Goal: Information Seeking & Learning: Find specific fact

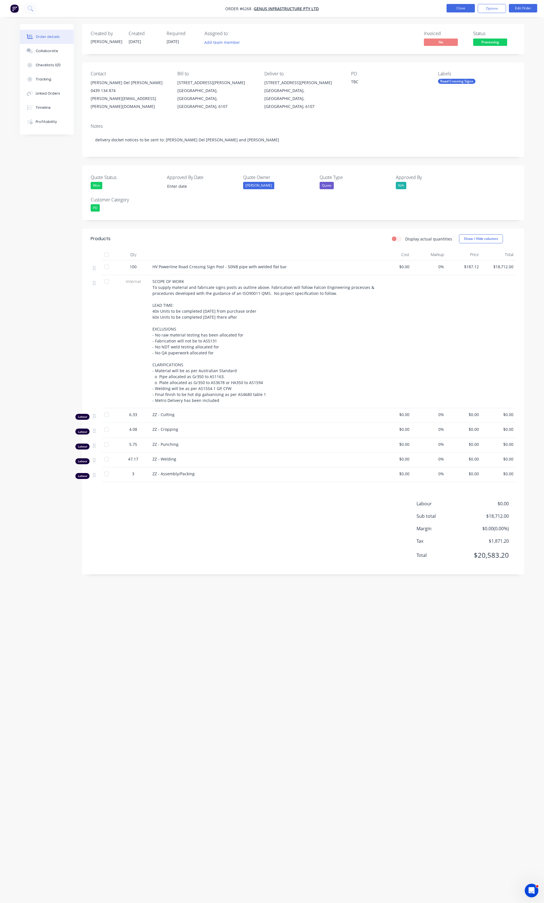
click at [448, 8] on button "Close" at bounding box center [460, 8] width 28 height 8
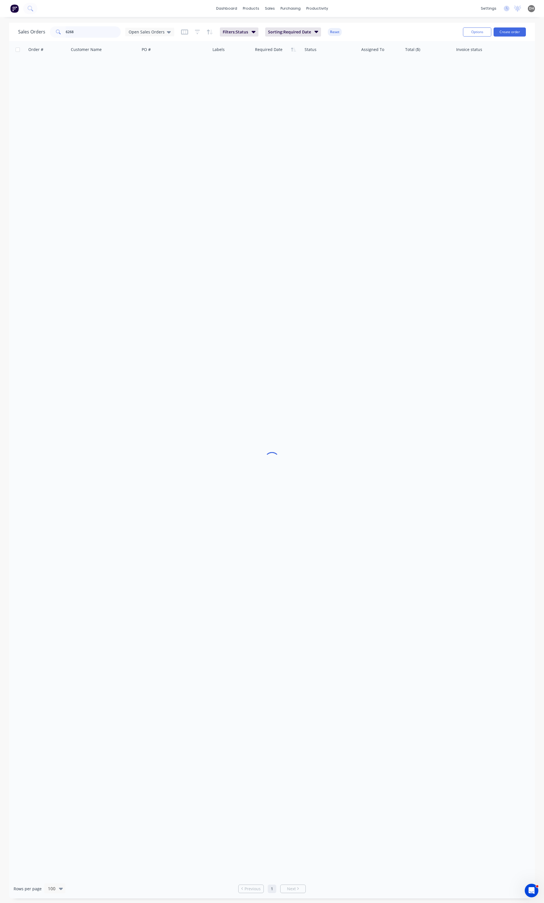
click at [89, 27] on input "6268" at bounding box center [93, 31] width 55 height 11
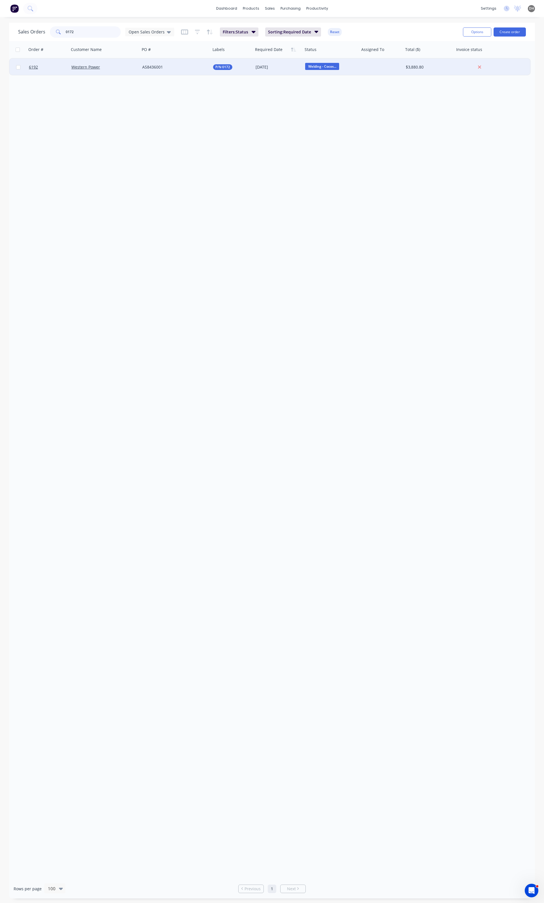
type input "0172"
click at [128, 68] on div "Western Power" at bounding box center [102, 67] width 63 height 6
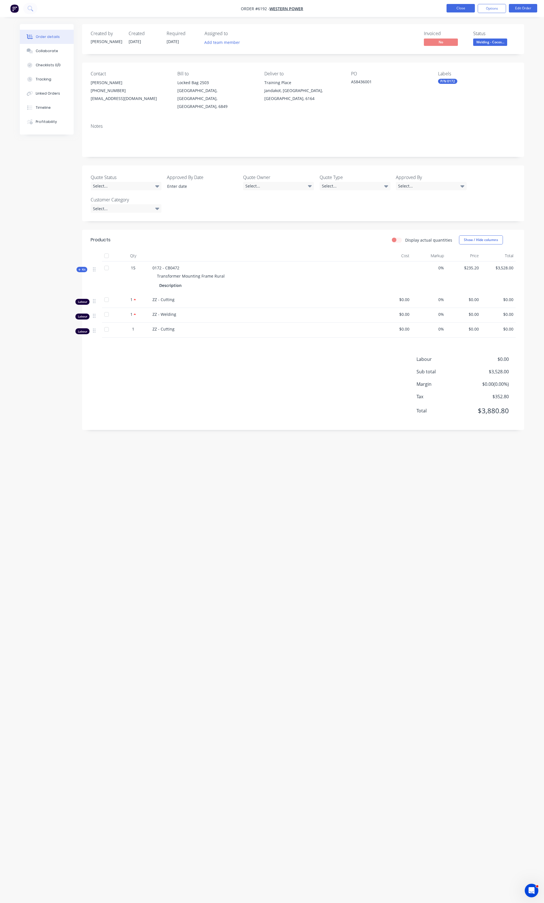
click at [447, 12] on button "Close" at bounding box center [460, 8] width 28 height 8
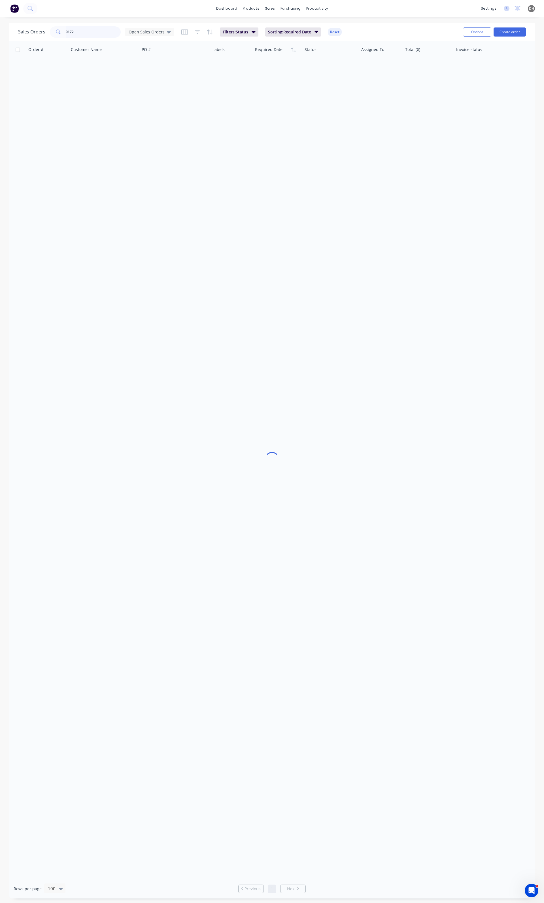
click at [95, 32] on input "0172" at bounding box center [93, 31] width 55 height 11
type input "0"
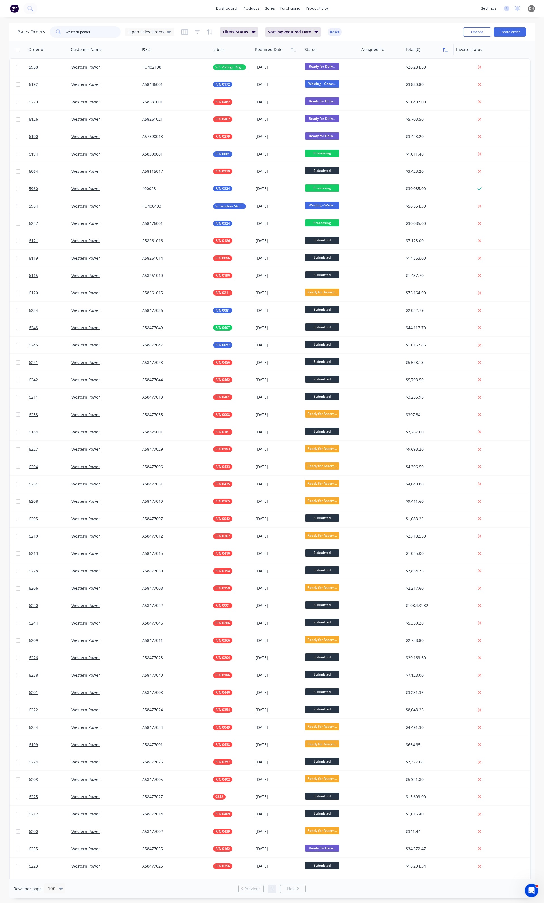
type input "western power"
click at [446, 49] on icon "button" at bounding box center [446, 50] width 3 height 4
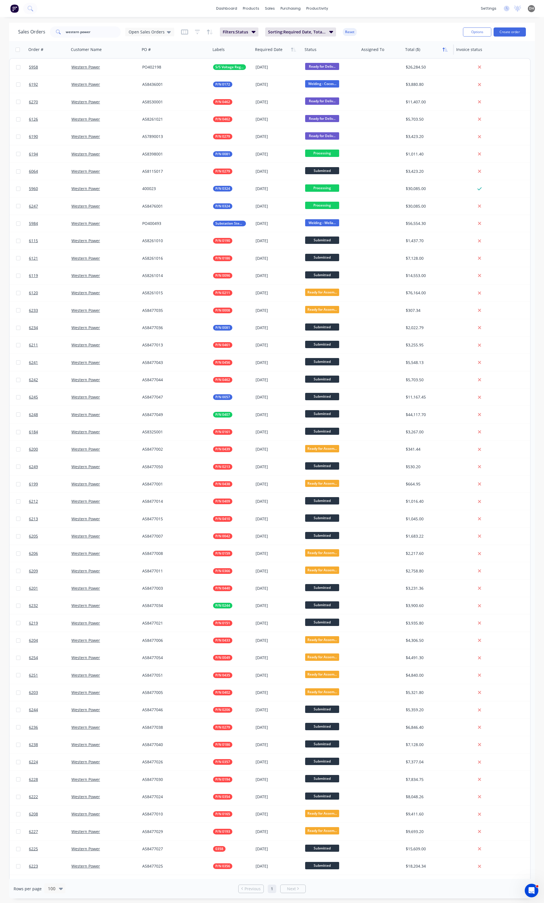
click at [445, 49] on icon "button" at bounding box center [444, 49] width 5 height 5
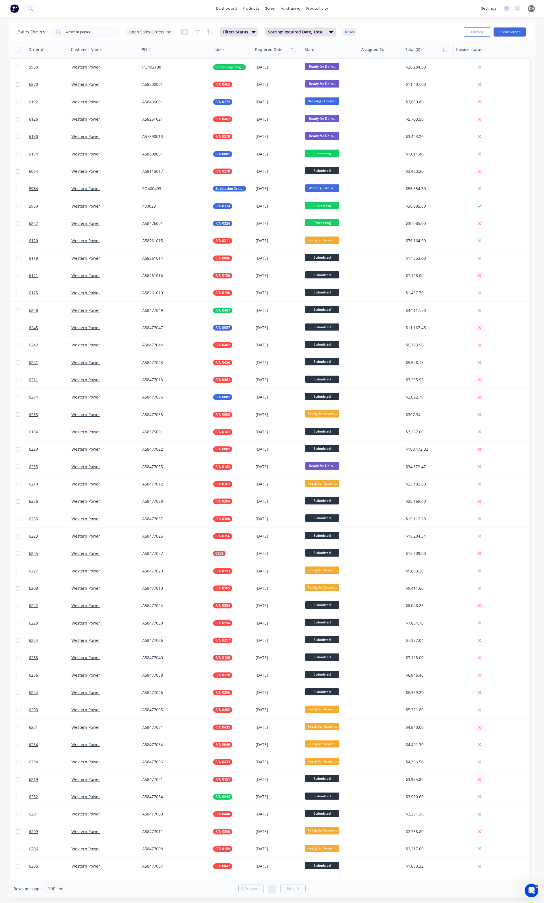
click at [423, 48] on div at bounding box center [427, 49] width 44 height 11
click at [446, 54] on div at bounding box center [427, 49] width 44 height 11
click at [441, 47] on button "button" at bounding box center [445, 49] width 8 height 8
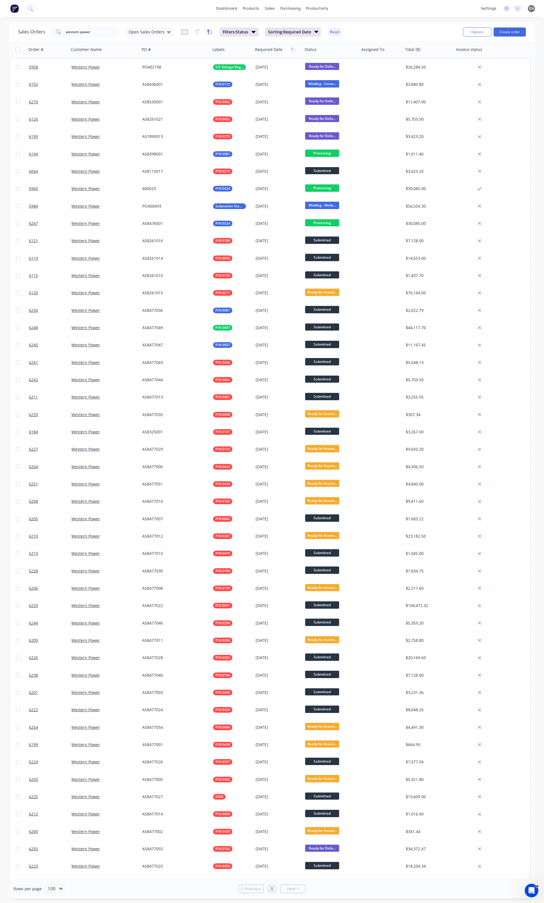
click at [210, 33] on icon "button" at bounding box center [211, 31] width 3 height 5
click at [227, 73] on button "add" at bounding box center [252, 72] width 63 height 5
click at [256, 77] on div at bounding box center [247, 75] width 47 height 7
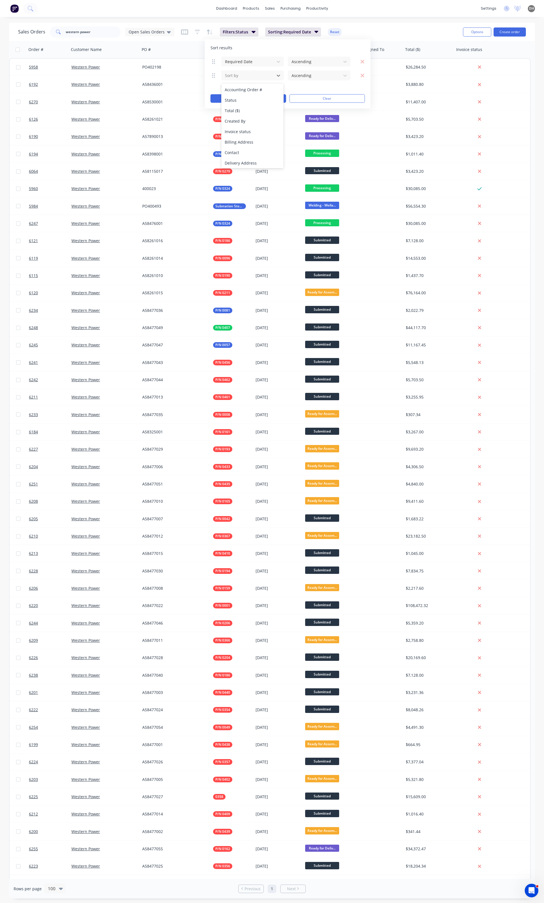
scroll to position [37, 0]
click at [255, 120] on div "Total ($)" at bounding box center [252, 115] width 62 height 10
click at [304, 80] on div "Ascending" at bounding box center [314, 75] width 51 height 9
click at [304, 97] on div "Descending" at bounding box center [319, 100] width 62 height 10
click at [257, 97] on button "Apply" at bounding box center [248, 98] width 76 height 8
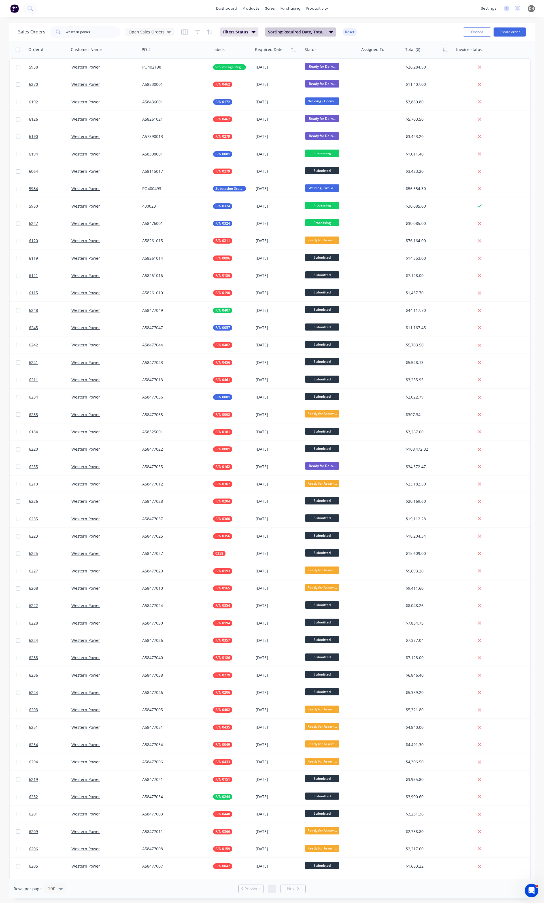
click at [301, 36] on button "Sorting: Required Date, Total ($)" at bounding box center [300, 31] width 71 height 9
click at [419, 62] on icon "button" at bounding box center [421, 62] width 4 height 6
click at [308, 85] on button "Apply" at bounding box center [307, 84] width 76 height 8
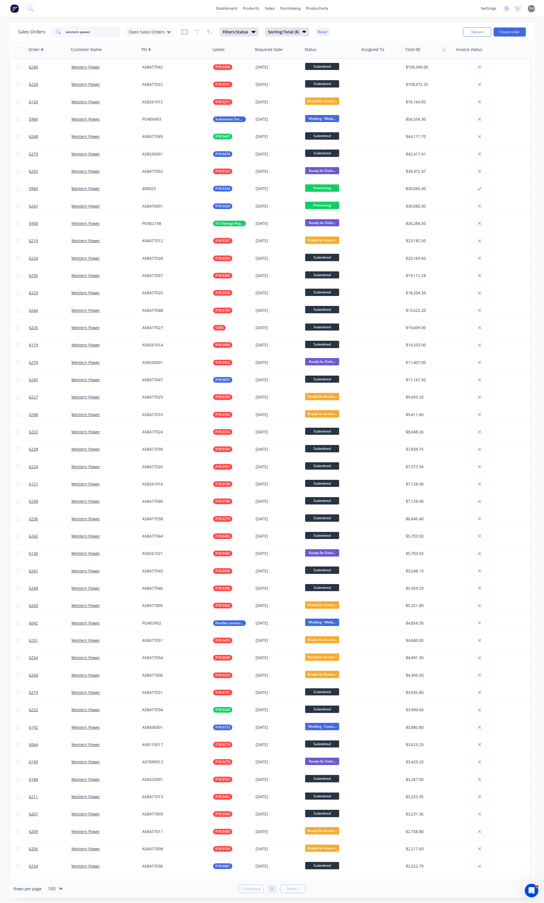
click at [67, 33] on input "western power" at bounding box center [93, 31] width 55 height 11
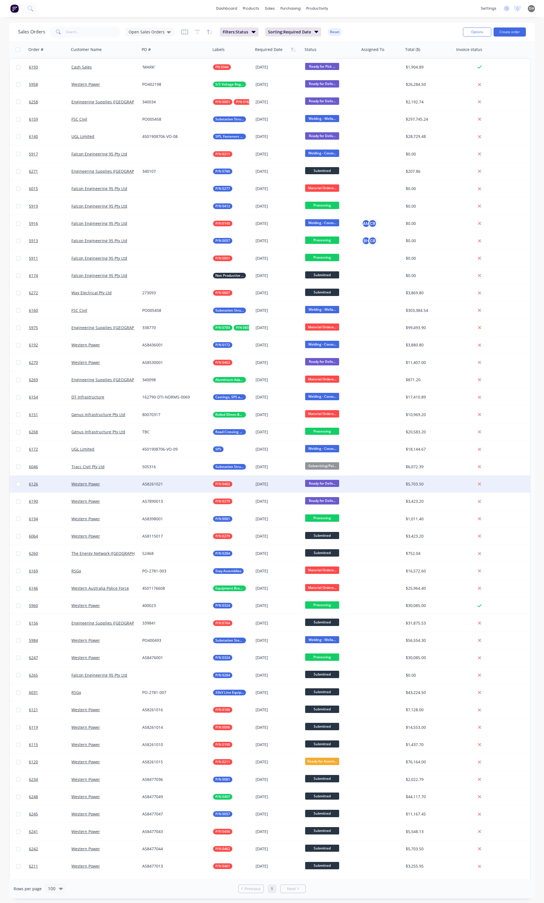
scroll to position [38, 0]
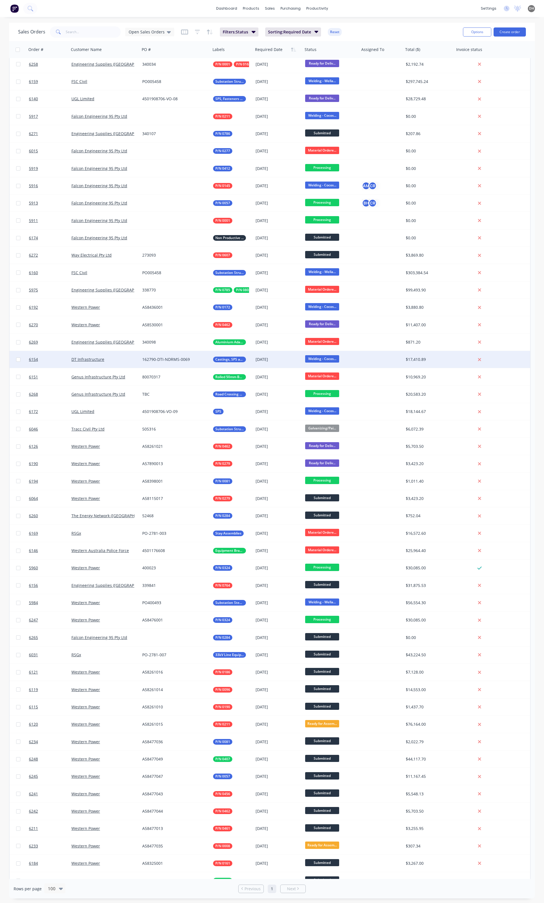
click at [158, 361] on div "162790-DTI-NDRMS-0069" at bounding box center [173, 359] width 63 height 6
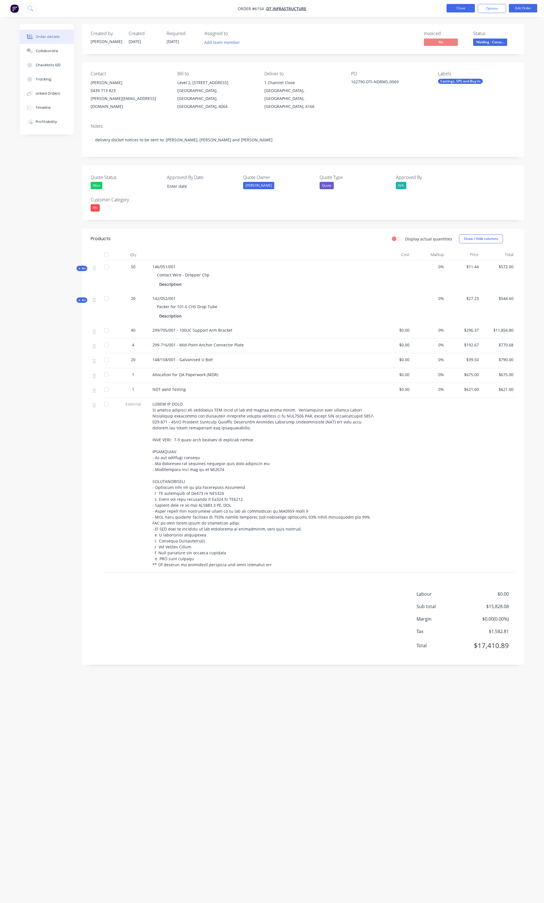
click at [464, 11] on button "Close" at bounding box center [460, 8] width 28 height 8
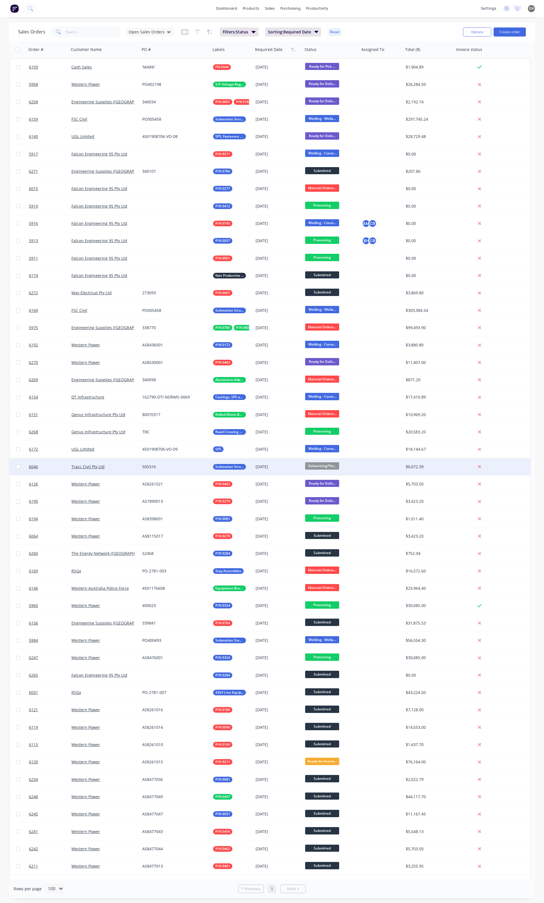
click at [177, 463] on div "505316" at bounding box center [175, 466] width 71 height 17
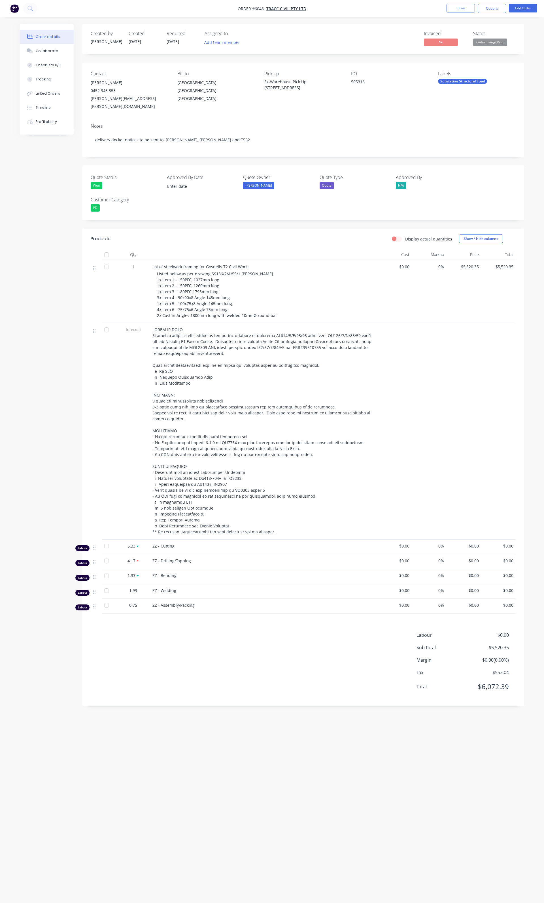
click at [172, 273] on span "Listed below as per drawing SS136/2/A/55/1 revA 1x Item 1 - 150PFC, 1027mm long…" at bounding box center [217, 294] width 120 height 47
drag, startPoint x: 158, startPoint y: 270, endPoint x: 218, endPoint y: 288, distance: 62.8
click at [218, 288] on span "Listed below as per drawing SS136/2/A/55/1 revA 1x Item 1 - 150PFC, 1027mm long…" at bounding box center [217, 294] width 120 height 47
click at [217, 271] on span "Listed below as per drawing SS136/2/A/55/1 revA 1x Item 1 - 150PFC, 1027mm long…" at bounding box center [217, 294] width 120 height 47
click at [219, 271] on div "Listed below as per drawing SS136/2/A/55/1 revA 1x Item 1 - 150PFC, 1027mm long…" at bounding box center [265, 295] width 217 height 48
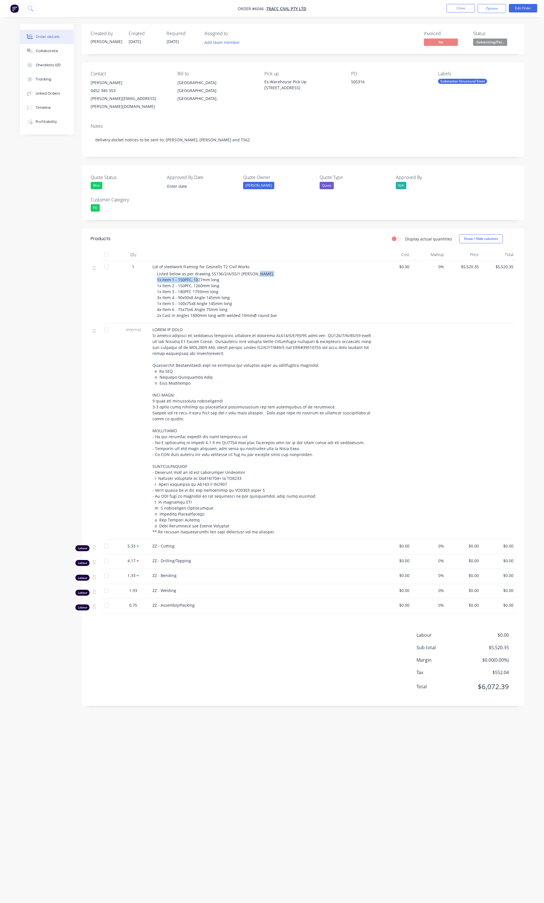
drag, startPoint x: 221, startPoint y: 273, endPoint x: 162, endPoint y: 272, distance: 59.5
click at [162, 272] on div "Listed below as per drawing SS136/2/A/55/1 revA 1x Item 1 - 150PFC, 1027mm long…" at bounding box center [265, 295] width 217 height 48
copy span "Item 1 - 150PFC, 1027mm long"
click at [203, 281] on span "Listed below as per drawing SS136/2/A/55/1 revA 1x Item 1 - 150PFC, 1027mm long…" at bounding box center [217, 294] width 120 height 47
drag, startPoint x: 219, startPoint y: 278, endPoint x: 161, endPoint y: 277, distance: 57.8
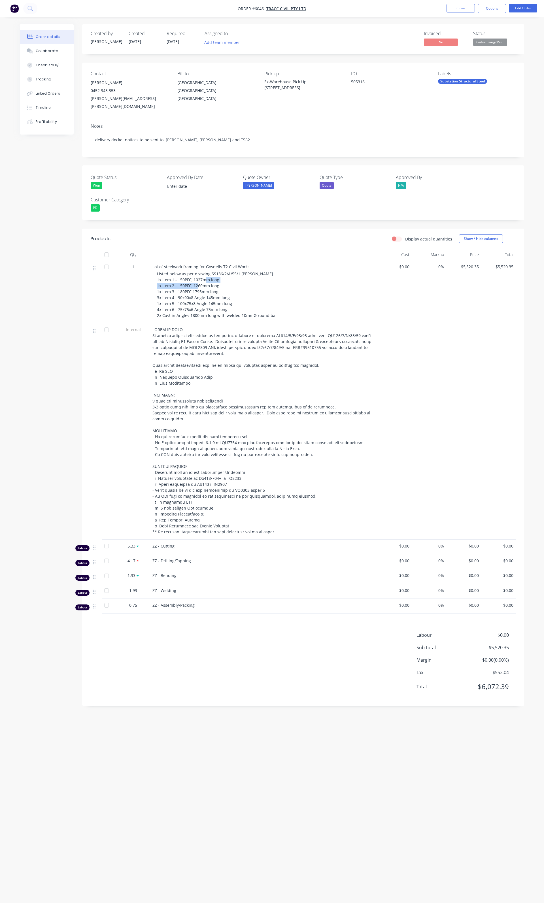
click at [161, 277] on div "Listed below as per drawing SS136/2/A/55/1 revA 1x Item 1 - 150PFC, 1027mm long…" at bounding box center [265, 295] width 217 height 48
copy span "Item 2 - 150PFC, 1260mm long"
drag, startPoint x: 219, startPoint y: 284, endPoint x: 162, endPoint y: 284, distance: 56.4
click at [162, 284] on div "Listed below as per drawing SS136/2/A/55/1 revA 1x Item 1 - 150PFC, 1027mm long…" at bounding box center [265, 295] width 217 height 48
copy span "Item 3 - 180PFC 1793mm long"
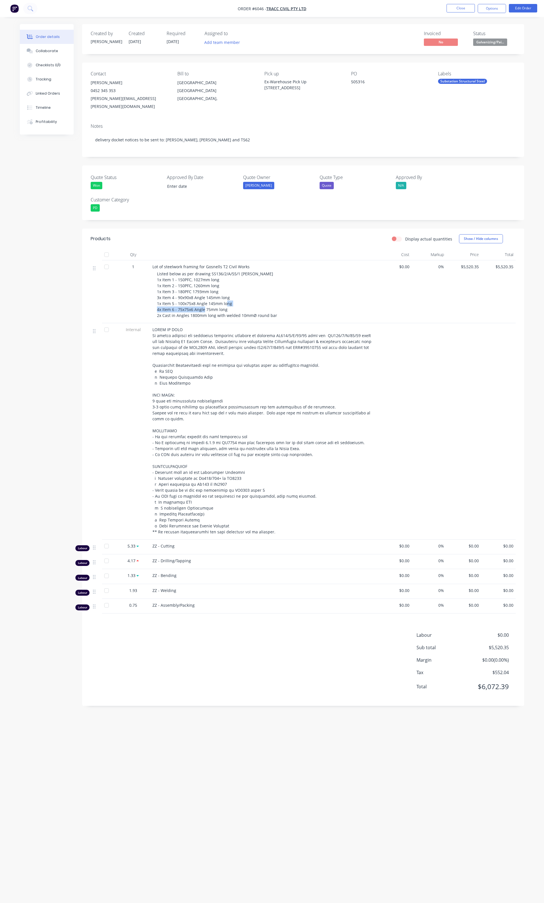
drag, startPoint x: 225, startPoint y: 302, endPoint x: 169, endPoint y: 304, distance: 55.8
click at [169, 304] on span "Listed below as per drawing SS136/2/A/55/1 revA 1x Item 1 - 150PFC, 1027mm long…" at bounding box center [217, 294] width 120 height 47
drag, startPoint x: 276, startPoint y: 309, endPoint x: 154, endPoint y: 291, distance: 122.9
click at [154, 291] on div "Lot of steelwork framing for Gosnells T2 Civil Works Listed below as per drawin…" at bounding box center [263, 291] width 227 height 63
copy span "3x Item 4 - 90x90x8 Angle 145mm long 1x Item 5 - 100x75x8 Angle 145mm long 4x I…"
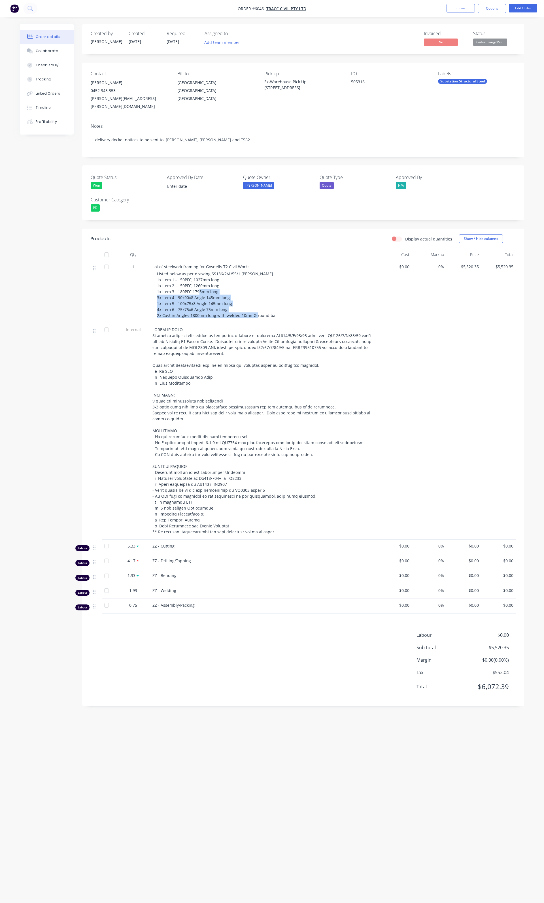
click at [266, 336] on span at bounding box center [262, 431] width 220 height 208
drag, startPoint x: 236, startPoint y: 291, endPoint x: 161, endPoint y: 293, distance: 74.2
click at [161, 293] on div "Listed below as per drawing SS136/2/A/55/1 revA 1x Item 1 - 150PFC, 1027mm long…" at bounding box center [265, 295] width 217 height 48
copy span "Item 4 - 90x90x8 Angle 145mm long"
drag, startPoint x: 231, startPoint y: 297, endPoint x: 161, endPoint y: 298, distance: 69.9
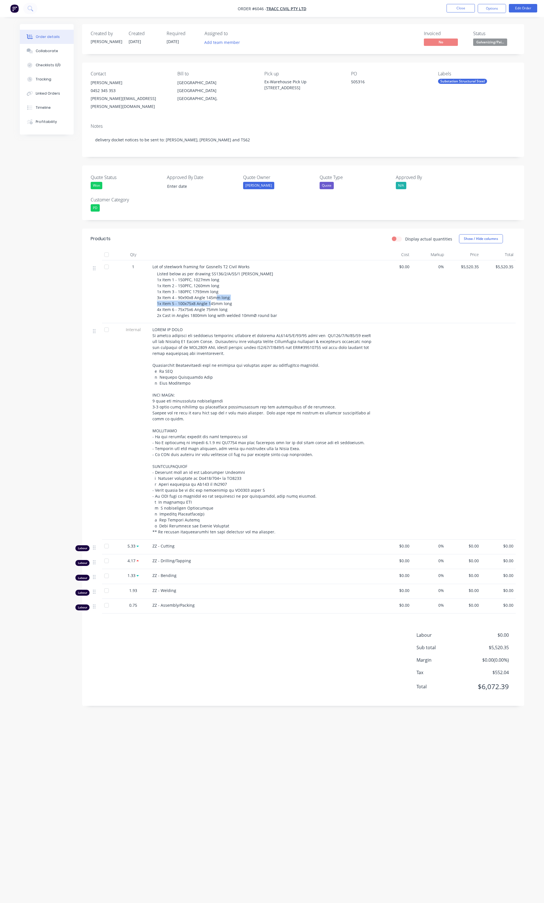
click at [161, 298] on div "Listed below as per drawing SS136/2/A/55/1 revA 1x Item 1 - 150PFC, 1027mm long…" at bounding box center [265, 295] width 217 height 48
copy span "Item 5 - 100x75x8 Angle 145mm long"
drag, startPoint x: 239, startPoint y: 304, endPoint x: 215, endPoint y: 299, distance: 24.3
click at [239, 304] on div "Listed below as per drawing SS136/2/A/55/1 revA 1x Item 1 - 150PFC, 1027mm long…" at bounding box center [265, 295] width 217 height 48
drag, startPoint x: 231, startPoint y: 301, endPoint x: 162, endPoint y: 300, distance: 68.8
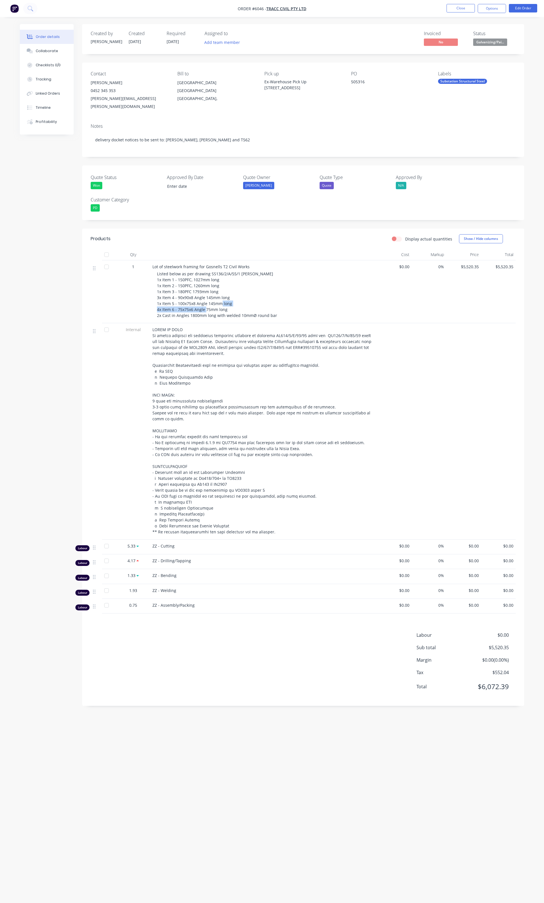
click at [162, 300] on div "Listed below as per drawing SS136/2/A/55/1 revA 1x Item 1 - 150PFC, 1027mm long…" at bounding box center [265, 295] width 217 height 48
copy span "Item 6 - 75x75x6 Angle 75mm long"
drag, startPoint x: 275, startPoint y: 306, endPoint x: 163, endPoint y: 307, distance: 111.3
click at [163, 307] on div "Listed below as per drawing SS136/2/A/55/1 revA 1x Item 1 - 150PFC, 1027mm long…" at bounding box center [265, 295] width 217 height 48
copy span "Cast in Angles 1800mm long with welded 10mmØ round bar"
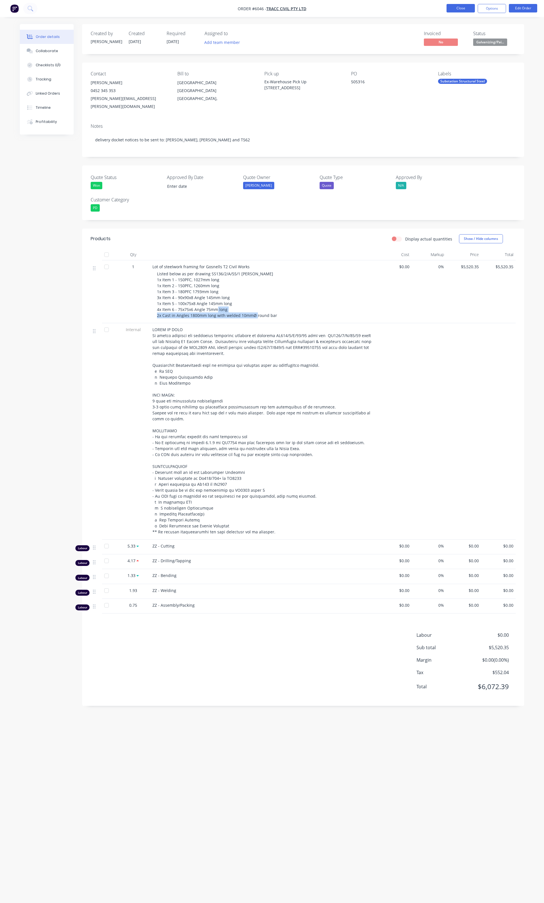
click at [456, 7] on button "Close" at bounding box center [460, 8] width 28 height 8
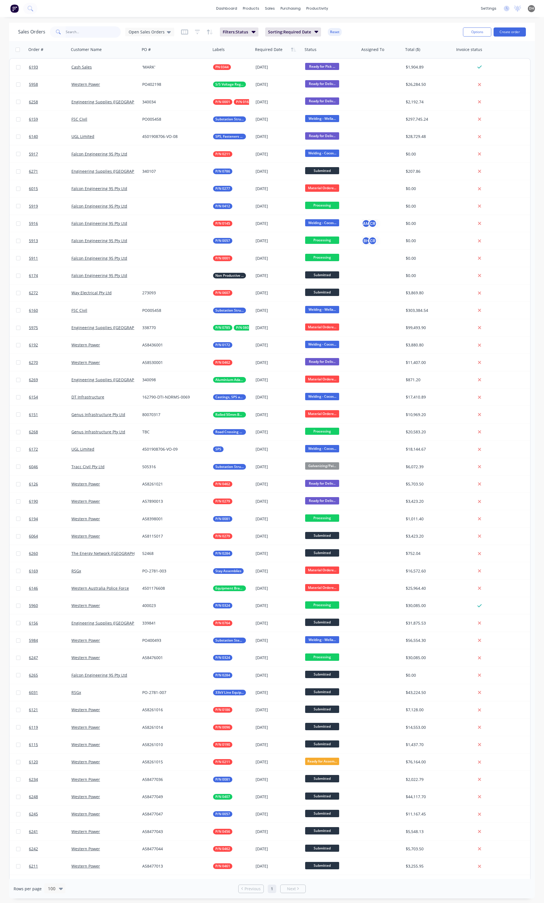
click at [76, 36] on input "text" at bounding box center [93, 31] width 55 height 11
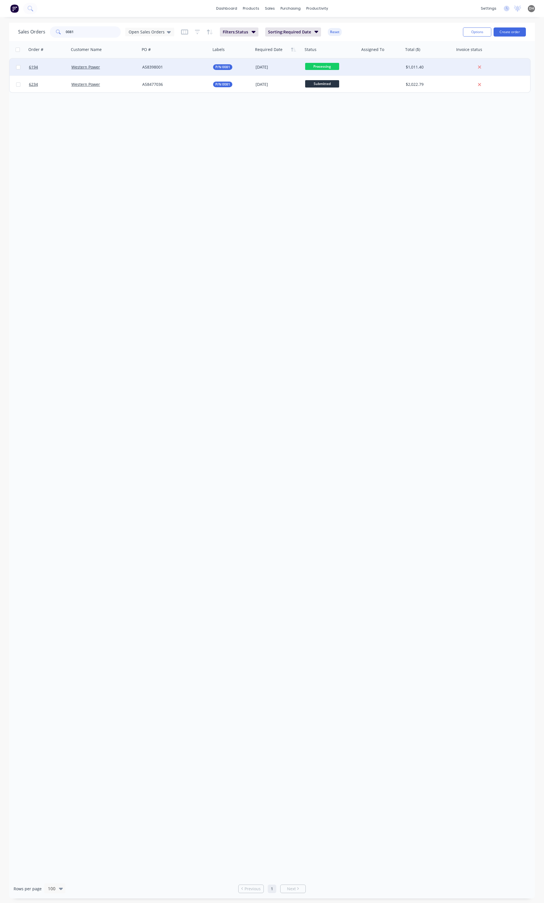
type input "0081"
click at [251, 69] on div "P/N 0081" at bounding box center [232, 67] width 42 height 17
click at [189, 67] on div "A58398001" at bounding box center [173, 67] width 63 height 6
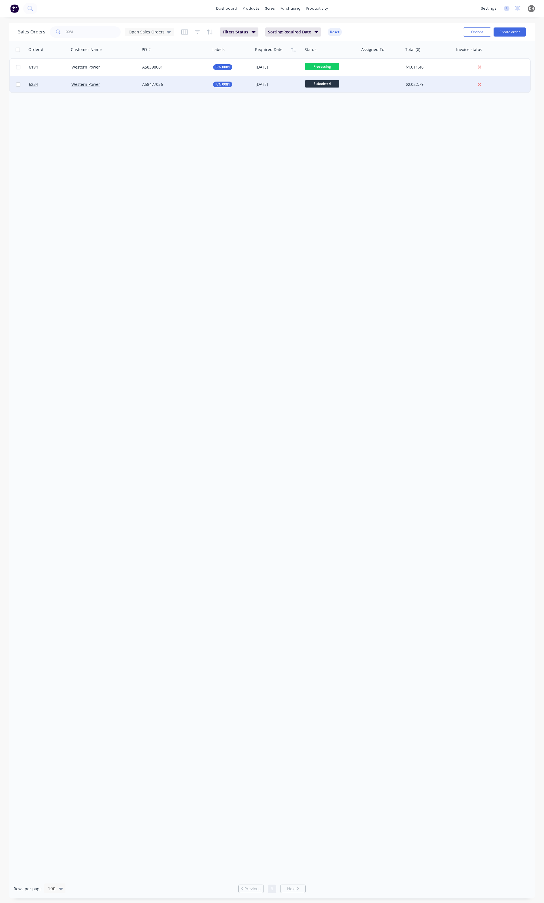
click at [138, 87] on div "Western Power" at bounding box center [104, 84] width 71 height 17
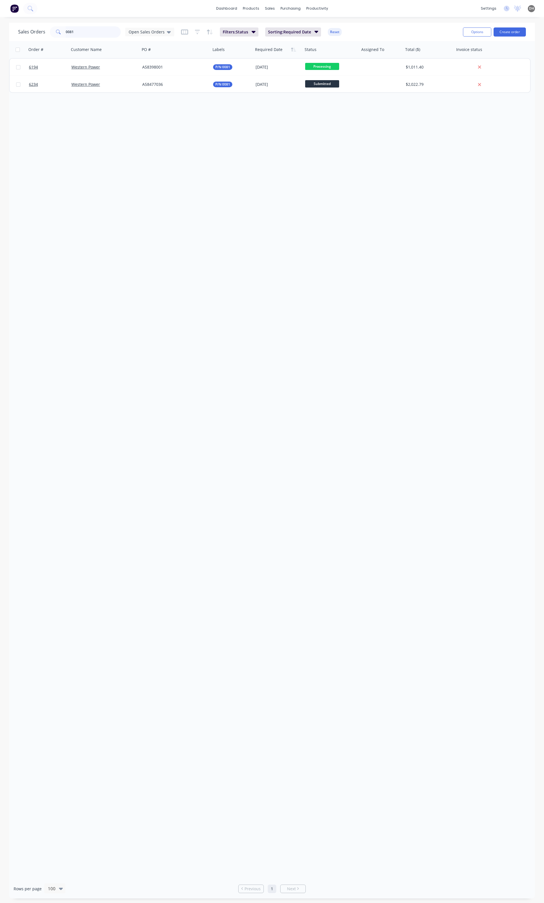
click at [81, 35] on input "0081" at bounding box center [93, 31] width 55 height 11
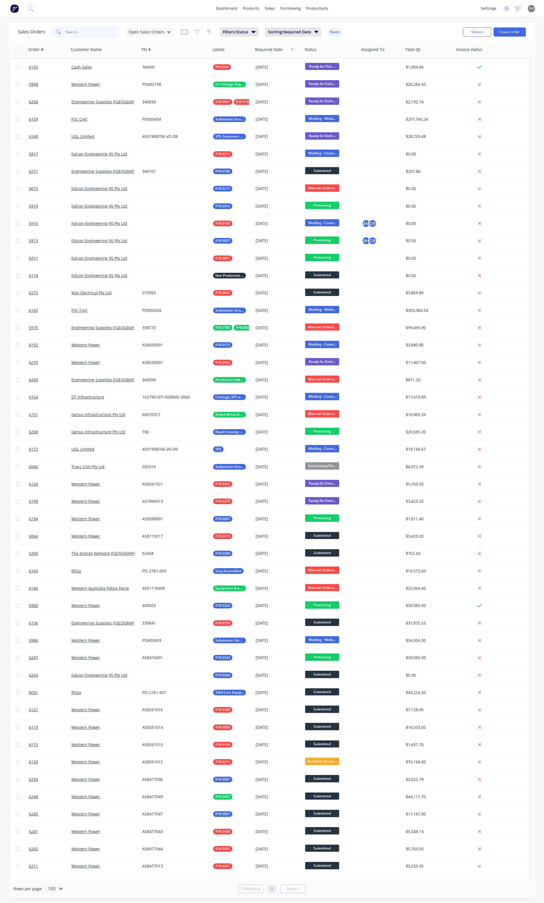
click at [110, 33] on input "text" at bounding box center [93, 31] width 55 height 11
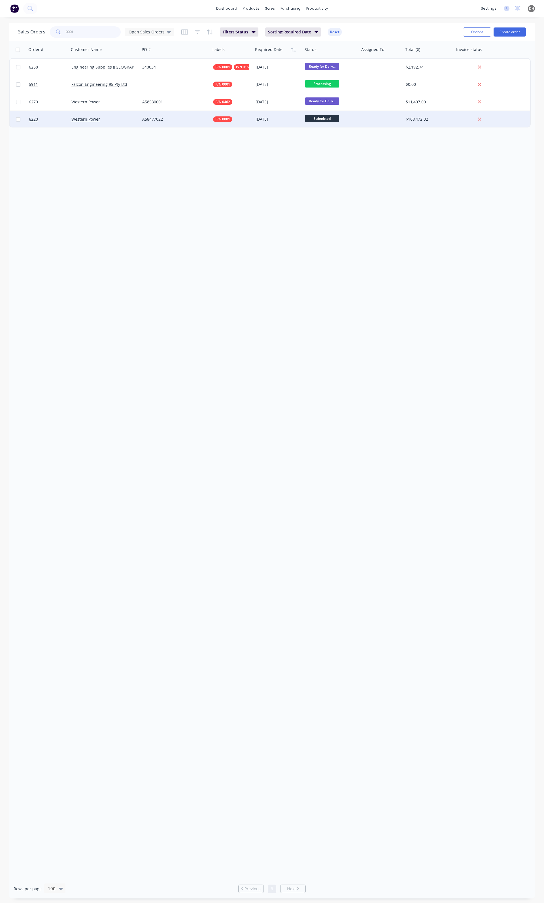
type input "0001"
click at [166, 119] on div "A58477022" at bounding box center [173, 119] width 63 height 6
